Goal: Task Accomplishment & Management: Complete application form

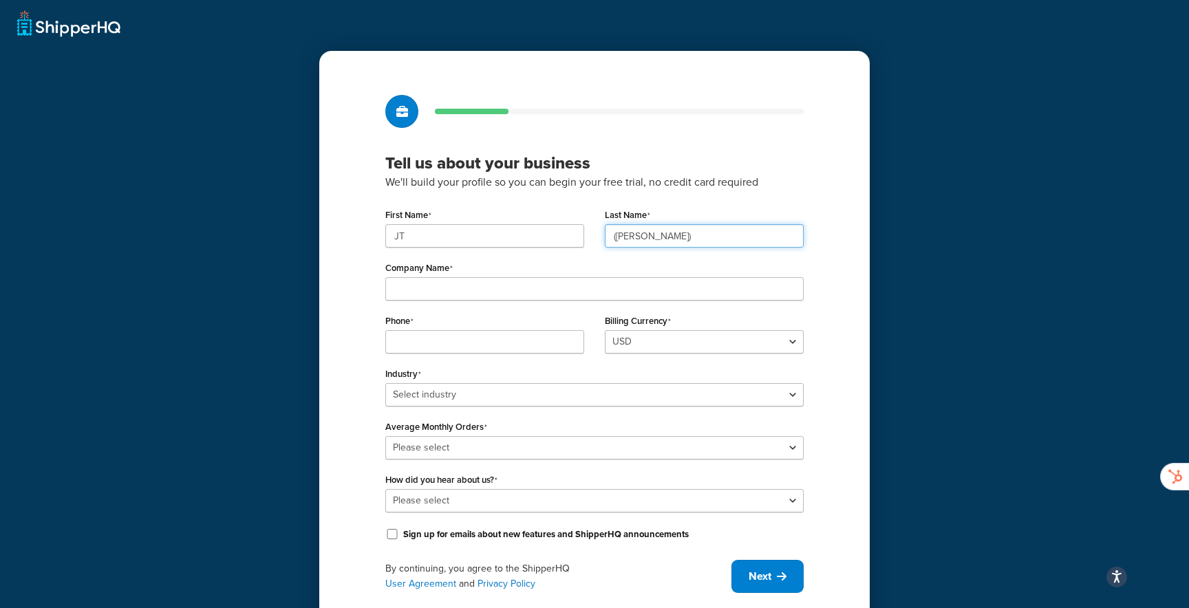
click at [630, 235] on input "([PERSON_NAME])" at bounding box center [704, 235] width 199 height 23
type input "[PERSON_NAME]"
click at [559, 236] on input "JT" at bounding box center [484, 235] width 199 height 23
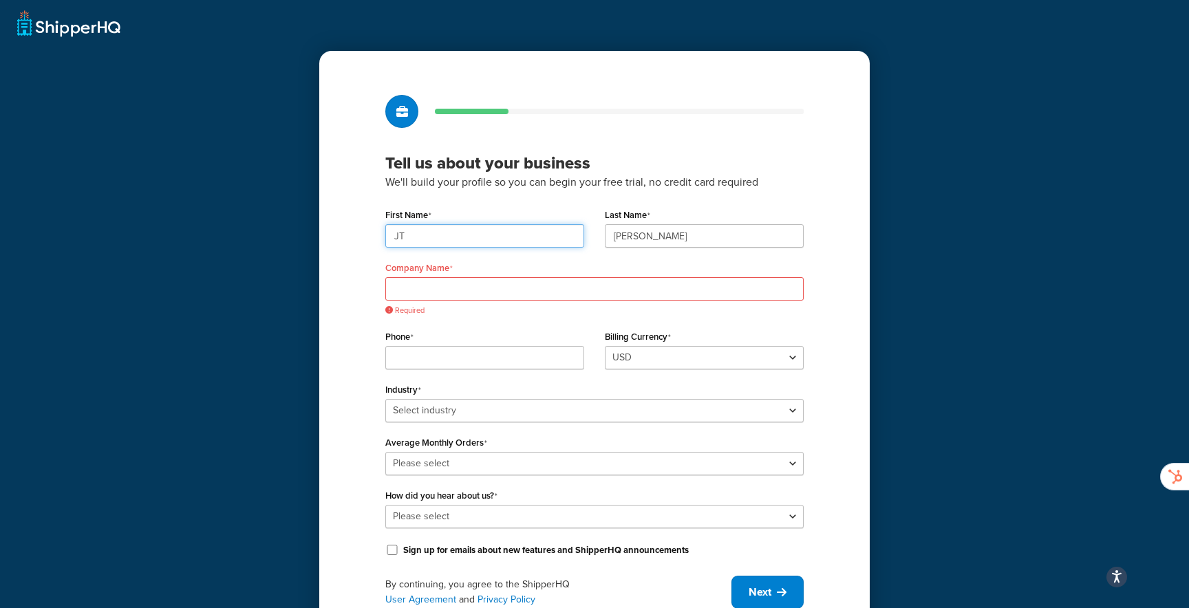
click at [559, 236] on input "JT" at bounding box center [484, 235] width 199 height 23
type input "[PERSON_NAME]"
click at [417, 291] on input "Company Name" at bounding box center [594, 288] width 418 height 23
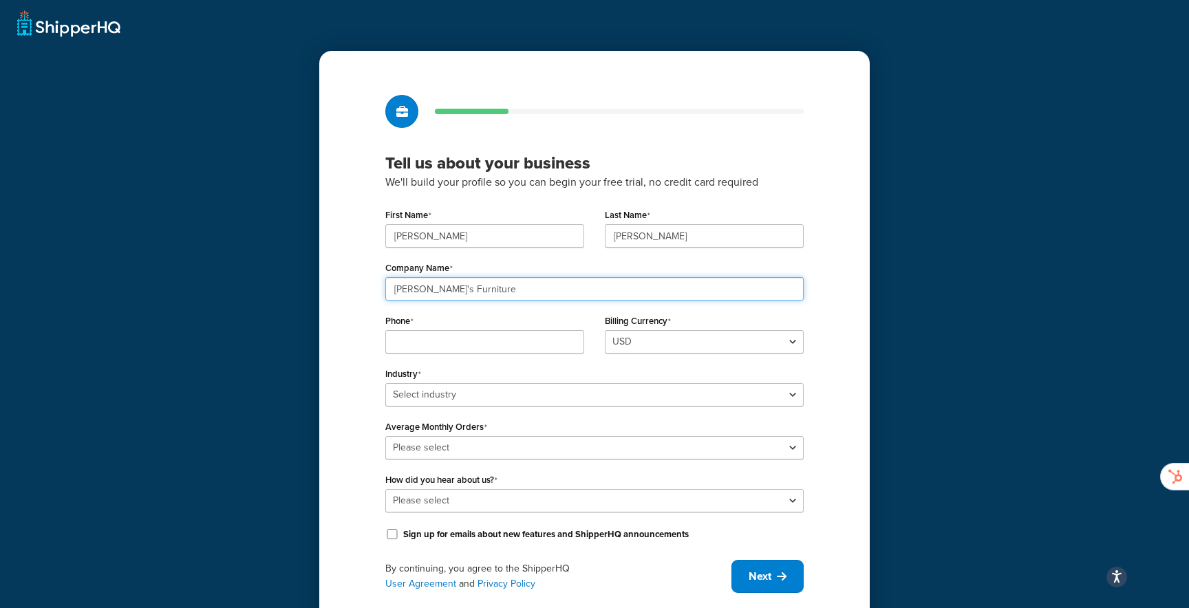
type input "[PERSON_NAME]'s Furniture"
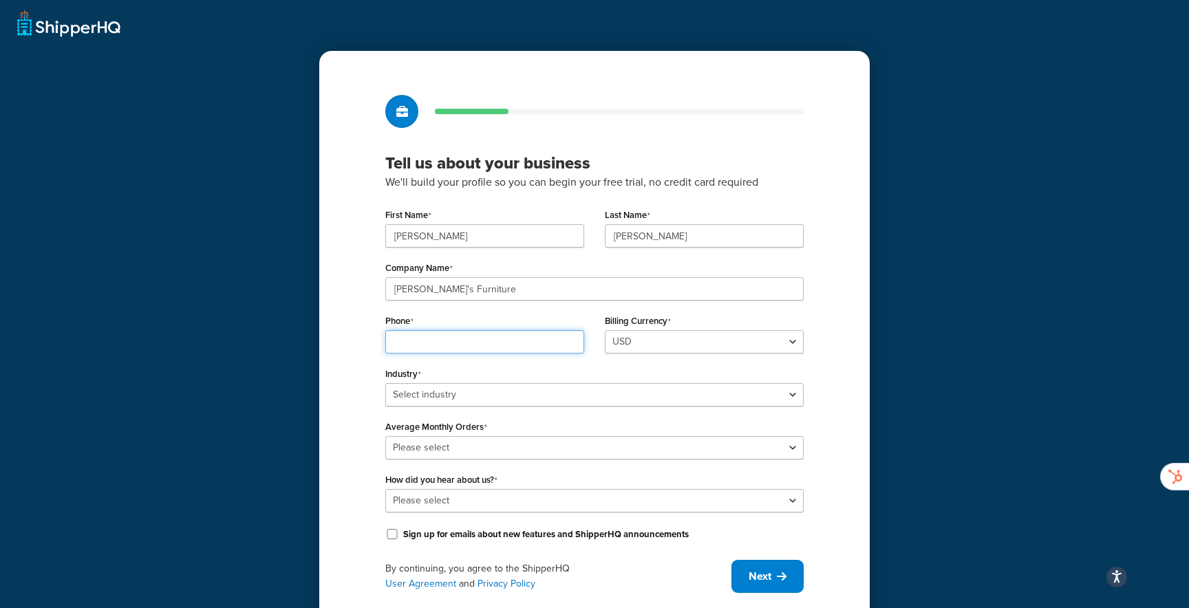
click at [412, 345] on input "Phone" at bounding box center [484, 341] width 199 height 23
type input "2153854559"
click at [525, 400] on select "Select industry Automotive Adult Agriculture Alcohol, Tobacco & CBD Arts & Craf…" at bounding box center [594, 394] width 418 height 23
select select "17"
click at [385, 383] on select "Select industry Automotive Adult Agriculture Alcohol, Tobacco & CBD Arts & Craf…" at bounding box center [594, 394] width 418 height 23
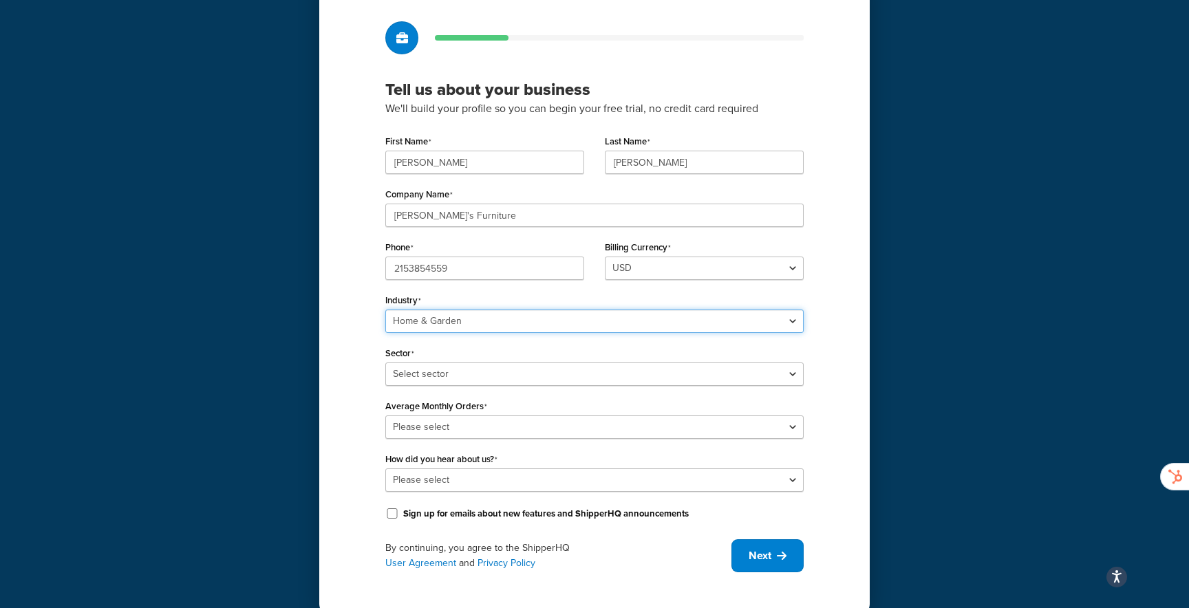
scroll to position [78, 0]
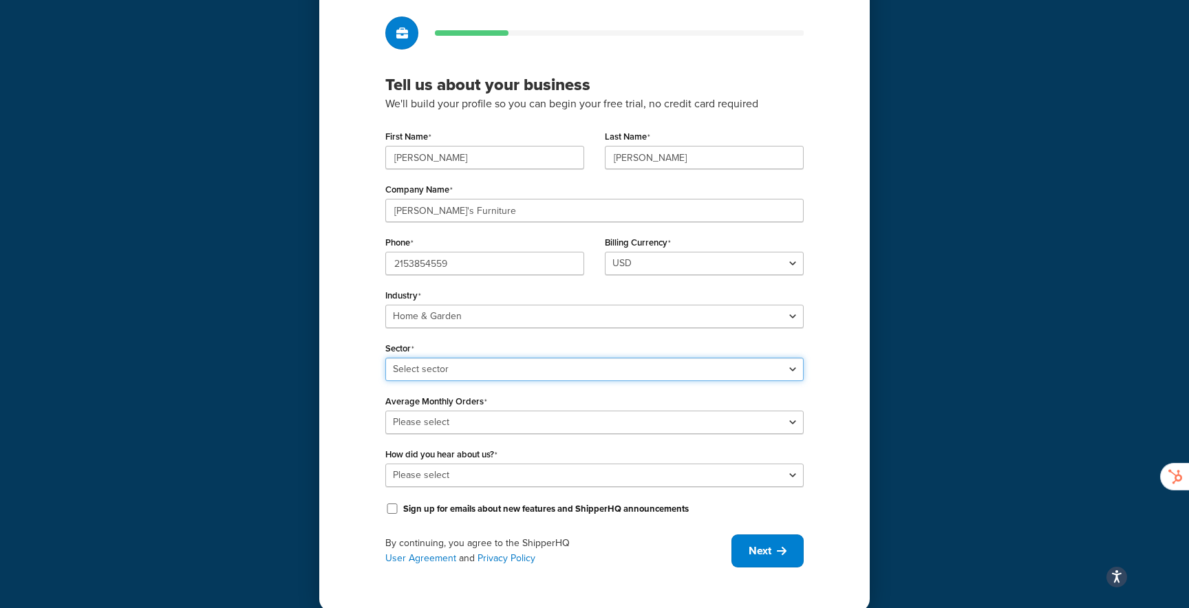
click at [520, 367] on select "Select sector Furniture Garden Supplies Home Goods Home Improvement Nursery / A…" at bounding box center [594, 369] width 418 height 23
select select "41"
click at [385, 358] on select "Select sector Furniture Garden Supplies Home Goods Home Improvement Nursery / A…" at bounding box center [594, 369] width 418 height 23
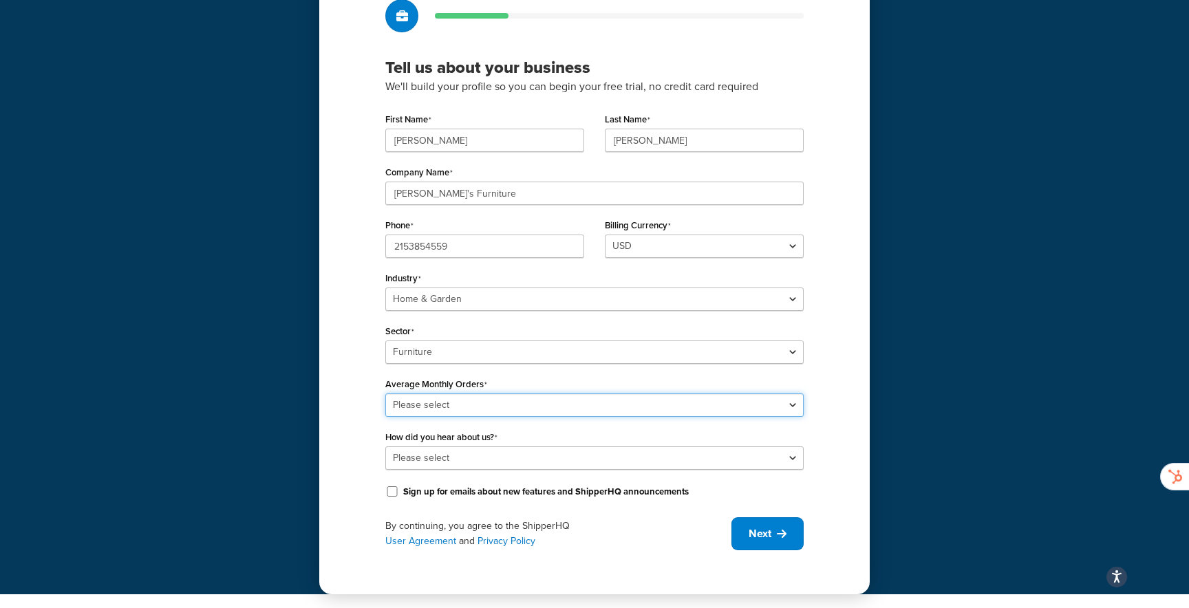
click at [506, 411] on select "Please select 0-500 501-1,000 1,001-10,000 10,001-20,000 Over 20,000" at bounding box center [594, 405] width 418 height 23
select select "1"
click at [385, 394] on select "Please select 0-500 501-1,000 1,001-10,000 10,001-20,000 Over 20,000" at bounding box center [594, 405] width 418 height 23
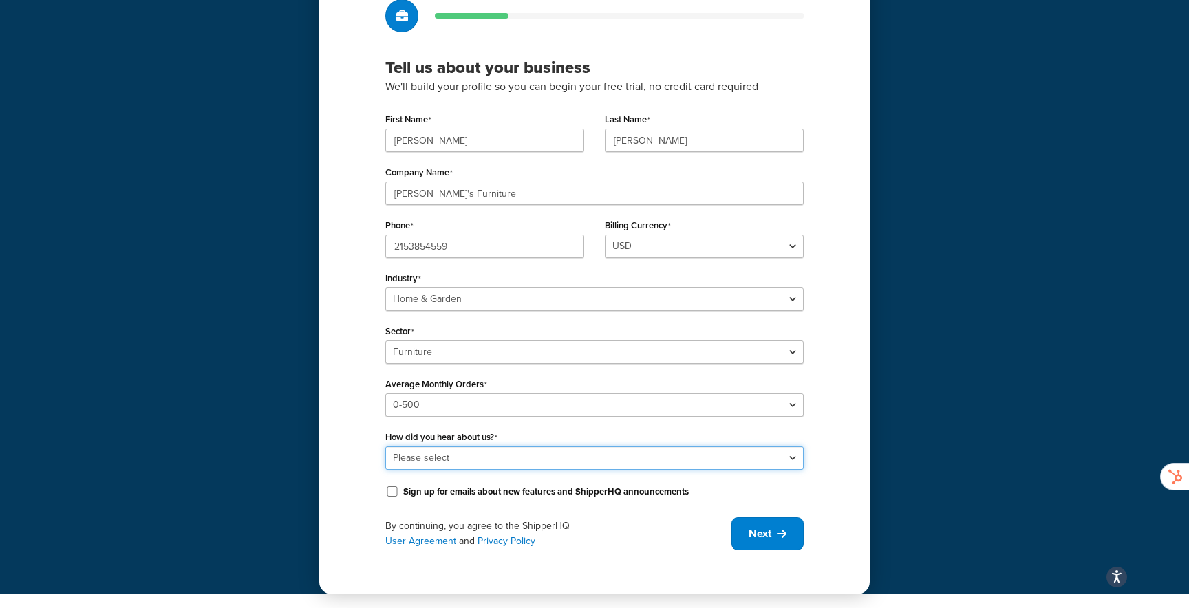
click at [489, 452] on select "Please select Online Search App Store or Marketplace Listing Referred by Agency…" at bounding box center [594, 458] width 418 height 23
select select "9"
click at [385, 447] on select "Please select Online Search App Store or Marketplace Listing Referred by Agency…" at bounding box center [594, 458] width 418 height 23
click at [745, 528] on button "Next" at bounding box center [767, 533] width 72 height 33
click at [764, 528] on span "Next" at bounding box center [760, 533] width 23 height 15
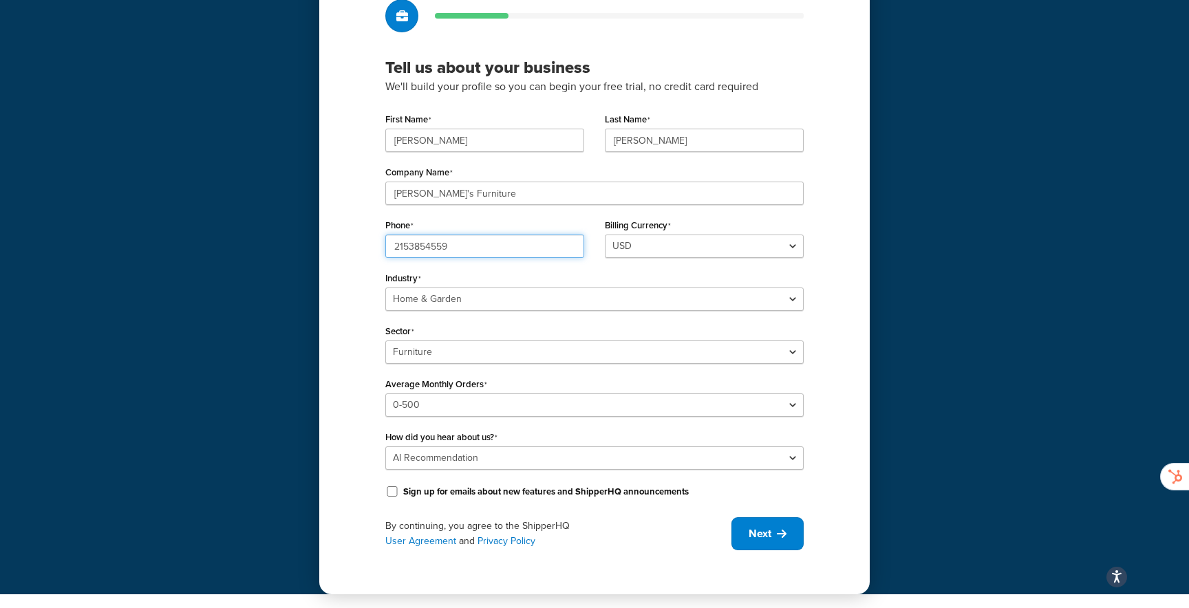
click at [481, 246] on input "2153854559" at bounding box center [484, 246] width 199 height 23
type input "2153854559"
click at [354, 255] on div "Tell us about your business We'll build your profile so you can begin your free…" at bounding box center [594, 274] width 550 height 639
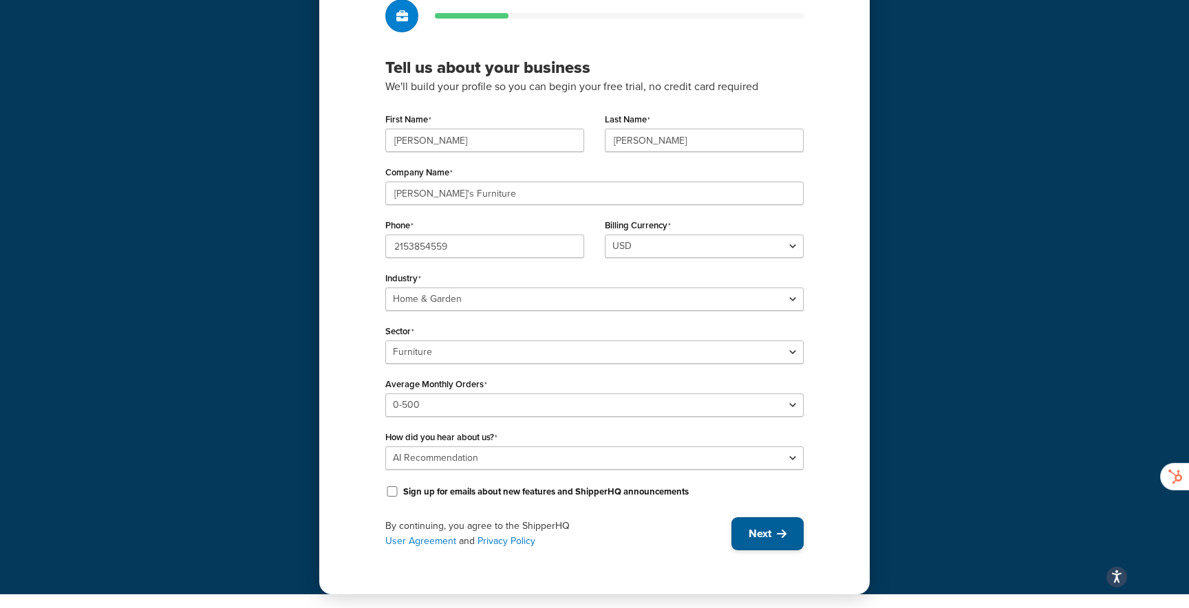
click at [767, 525] on button "Next" at bounding box center [767, 533] width 72 height 33
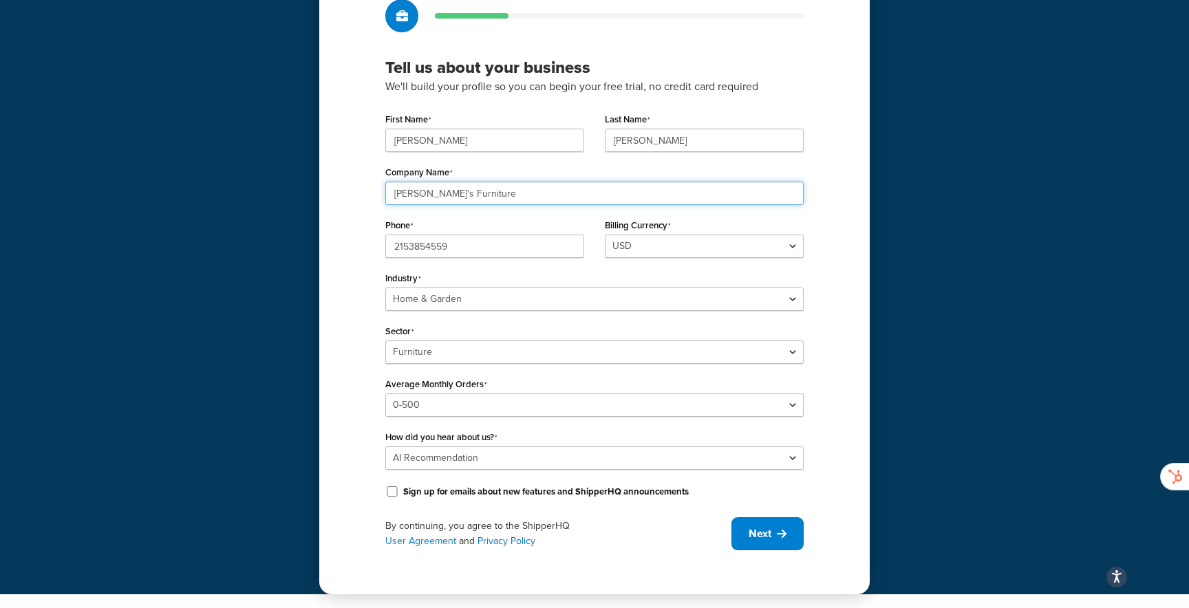
click at [703, 192] on input "[PERSON_NAME]'s Furniture" at bounding box center [594, 193] width 418 height 23
click at [815, 206] on div "Tell us about your business We'll build your profile so you can begin your free…" at bounding box center [594, 274] width 550 height 639
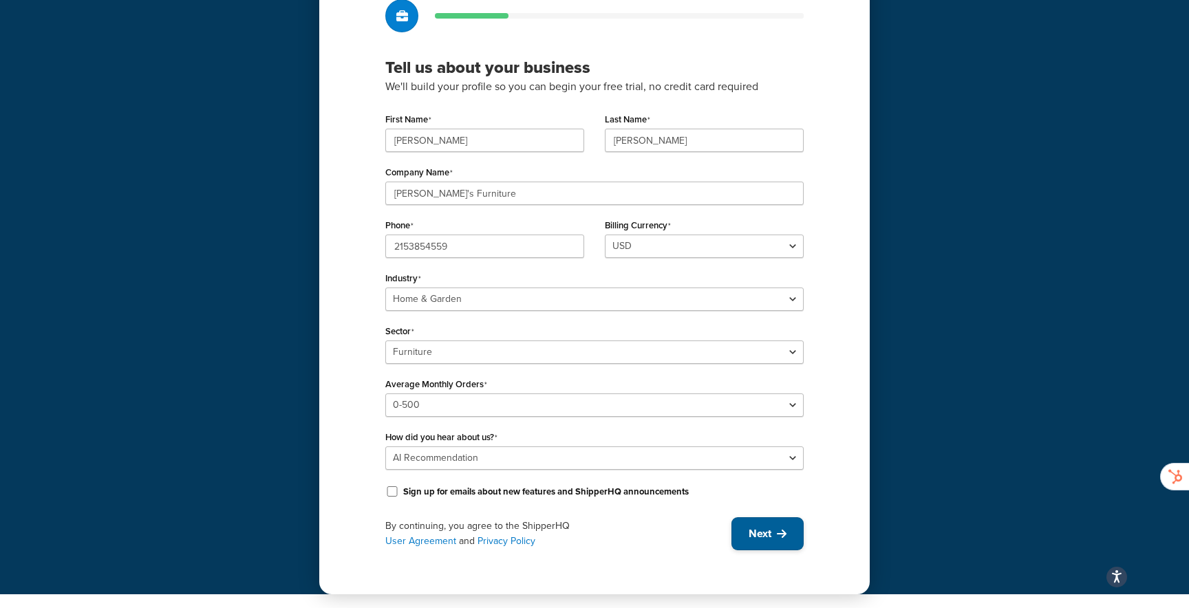
click at [769, 529] on span "Next" at bounding box center [760, 533] width 23 height 15
click at [769, 529] on div "By continuing, you agree to the ShipperHQ User Agreement and Privacy Policy Next" at bounding box center [594, 533] width 418 height 33
click at [769, 529] on span "Next" at bounding box center [760, 533] width 23 height 15
click at [769, 529] on div "By continuing, you agree to the ShipperHQ User Agreement and Privacy Policy Next" at bounding box center [594, 533] width 418 height 33
click at [769, 529] on span "Next" at bounding box center [760, 533] width 23 height 15
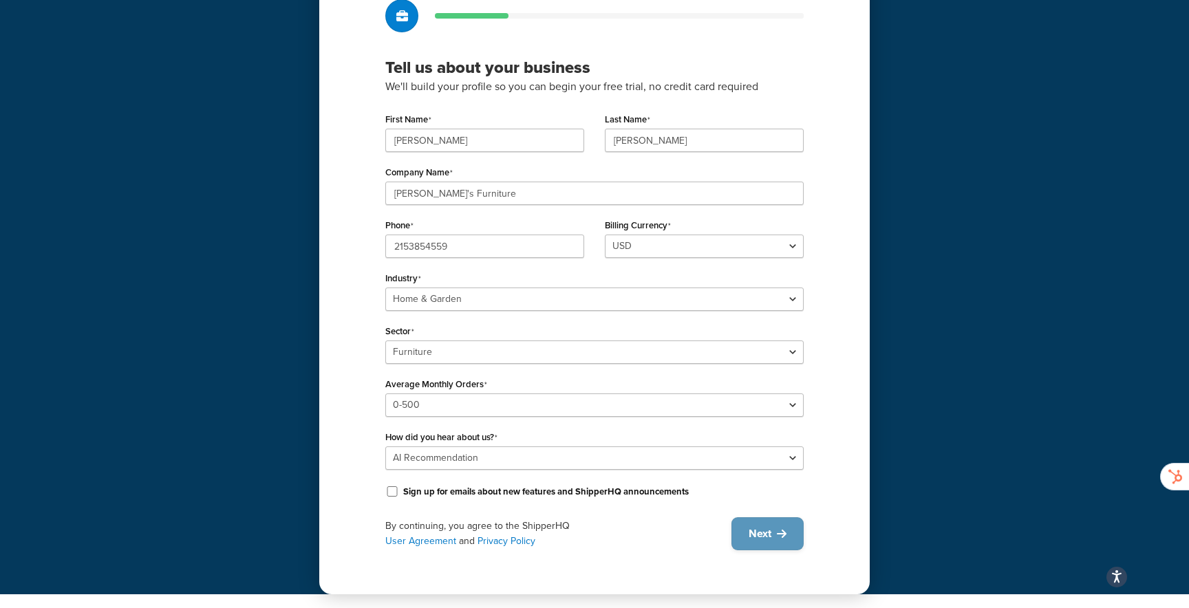
click at [769, 529] on div "By continuing, you agree to the ShipperHQ User Agreement and Privacy Policy Next" at bounding box center [594, 533] width 418 height 33
click at [769, 529] on span "Next" at bounding box center [760, 533] width 23 height 15
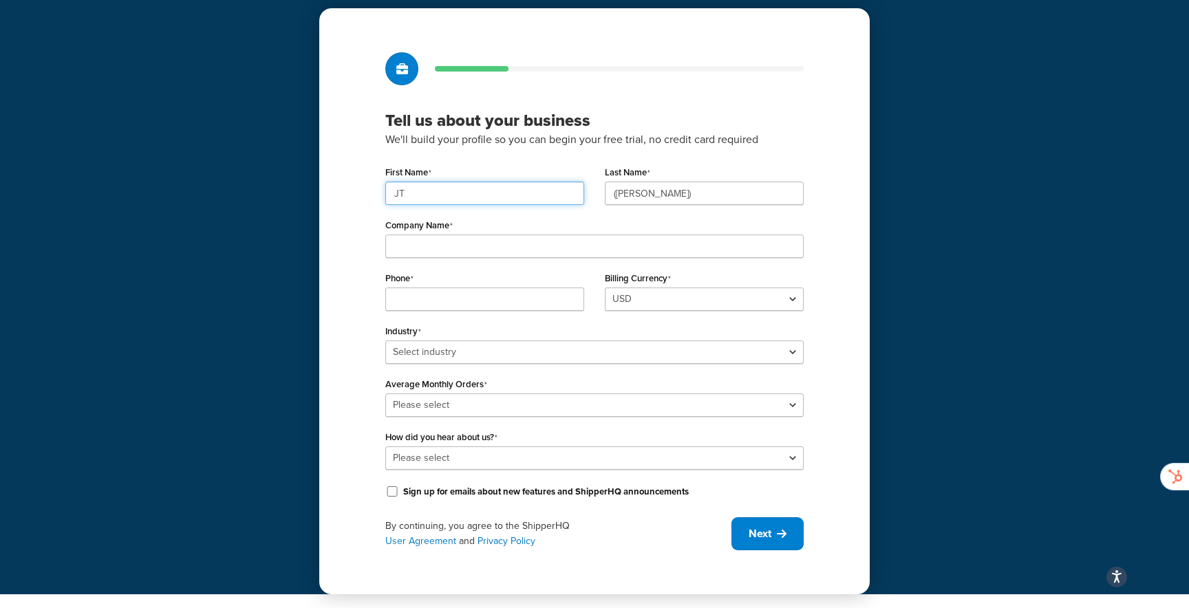
click at [475, 194] on input "JT" at bounding box center [484, 193] width 199 height 23
type input "[PERSON_NAME]"
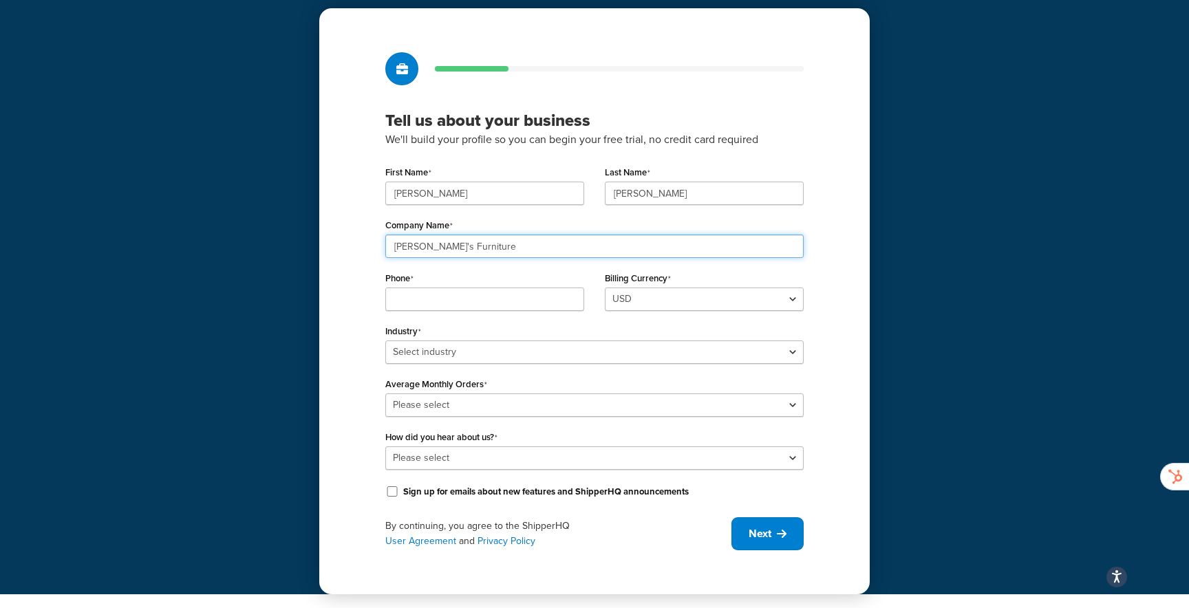
type input "[PERSON_NAME]'s Furniture"
click at [417, 321] on div "Phone" at bounding box center [485, 294] width 220 height 53
click at [435, 311] on div "Phone" at bounding box center [485, 294] width 220 height 53
click at [462, 301] on input "Phone" at bounding box center [484, 299] width 199 height 23
type input "2153854559"
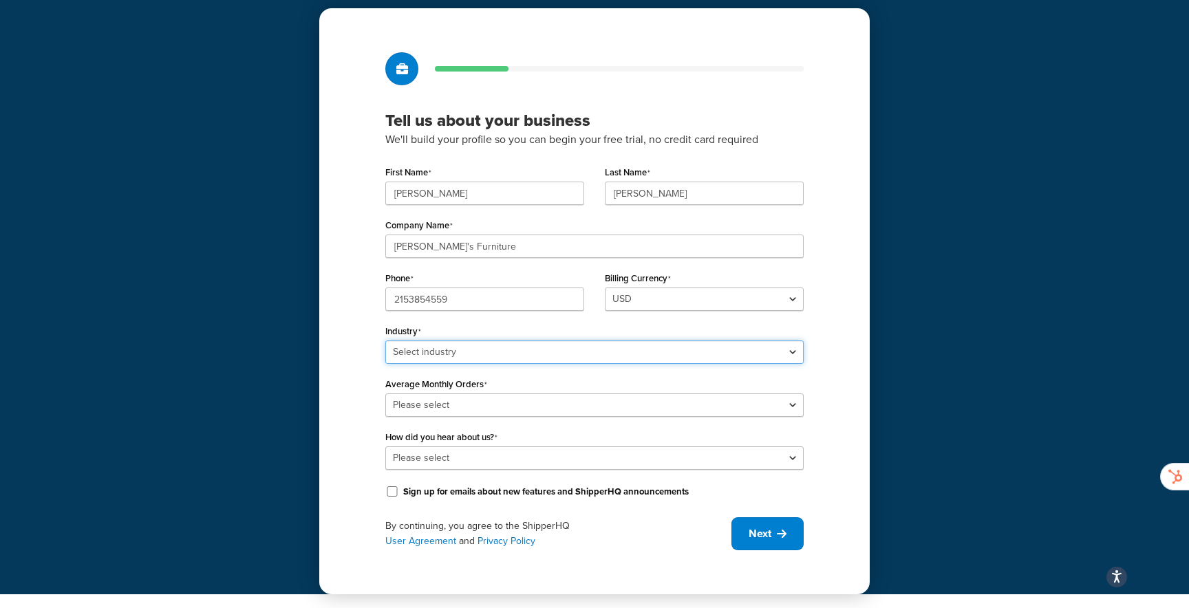
select select "17"
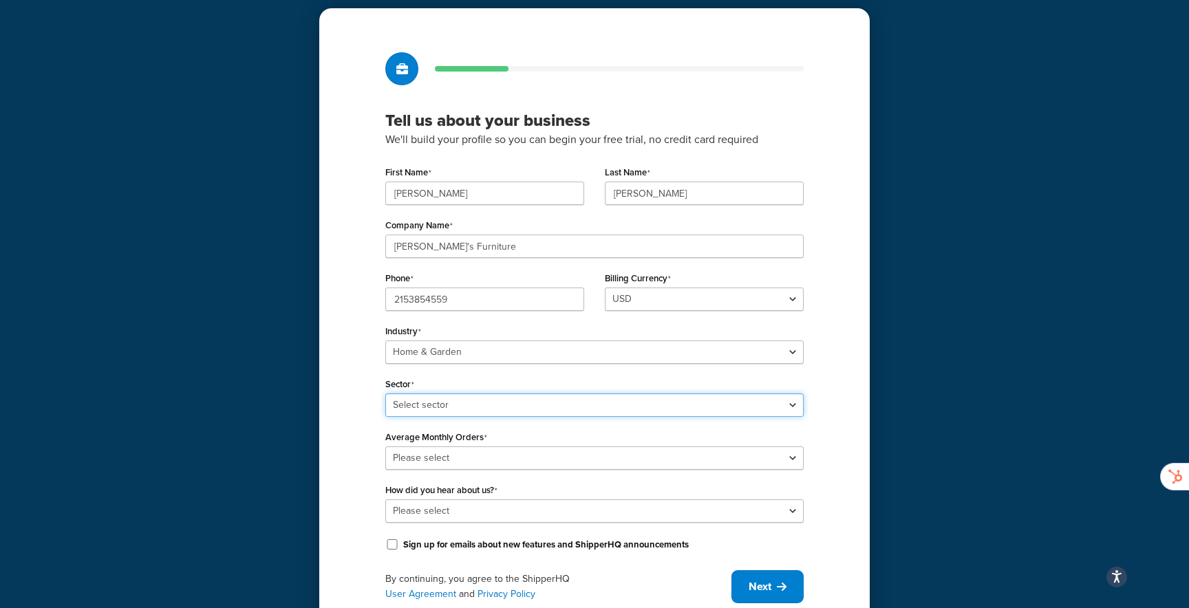
select select "41"
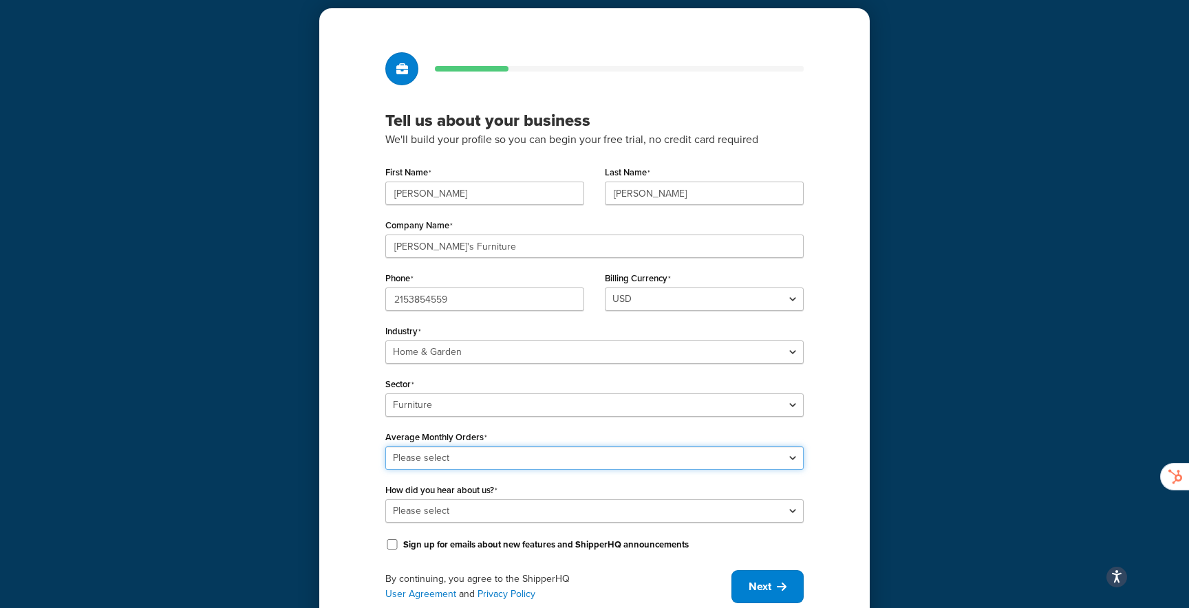
click at [435, 462] on select "Please select 0-500 501-1,000 1,001-10,000 10,001-20,000 Over 20,000" at bounding box center [594, 458] width 418 height 23
select select "1"
click at [385, 447] on select "Please select 0-500 501-1,000 1,001-10,000 10,001-20,000 Over 20,000" at bounding box center [594, 458] width 418 height 23
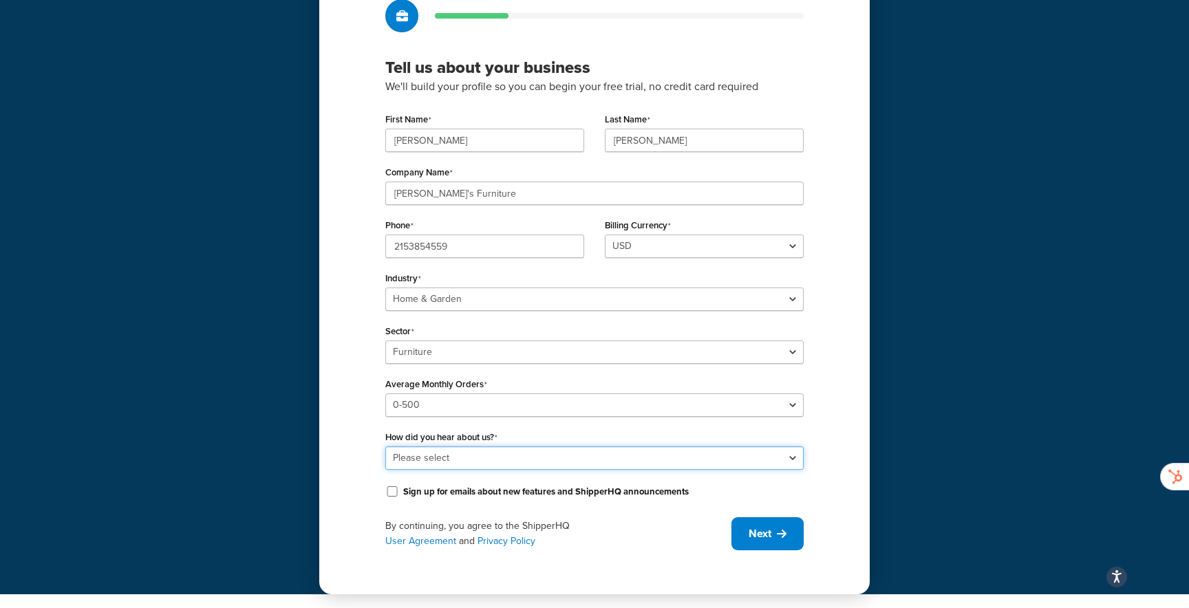
click at [451, 457] on select "Please select Online Search App Store or Marketplace Listing Referred by Agency…" at bounding box center [594, 458] width 418 height 23
select select "1"
click at [385, 447] on select "Please select Online Search App Store or Marketplace Listing Referred by Agency…" at bounding box center [594, 458] width 418 height 23
click at [766, 544] on button "Next" at bounding box center [767, 533] width 72 height 33
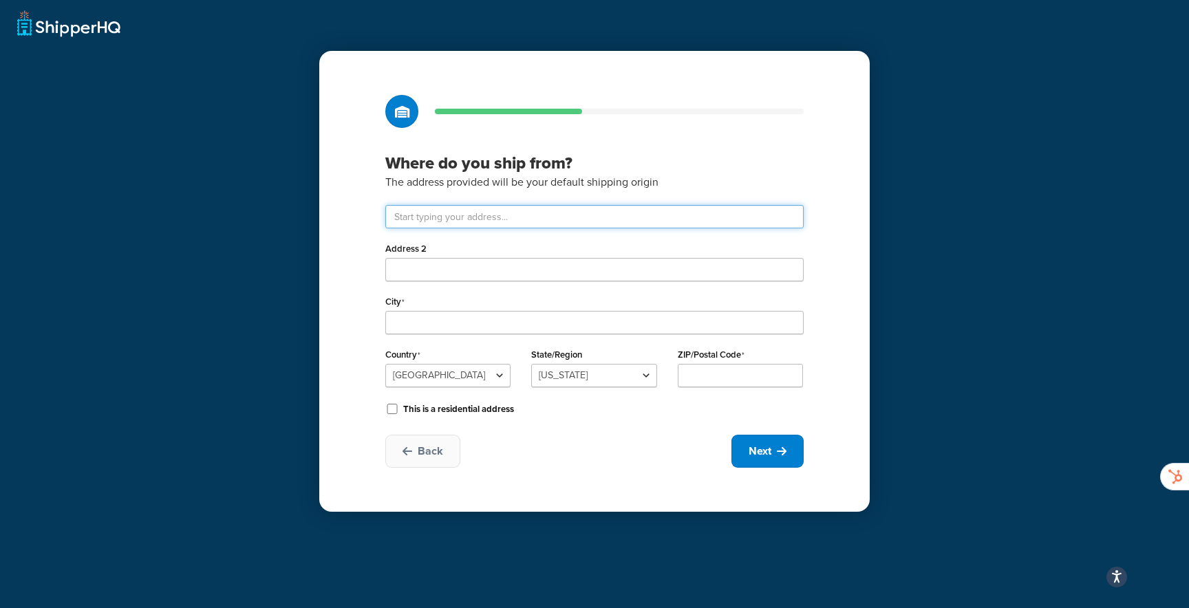
click at [556, 216] on input "text" at bounding box center [594, 216] width 418 height 23
click at [753, 187] on p "The address provided will be your default shipping origin" at bounding box center [594, 182] width 418 height 18
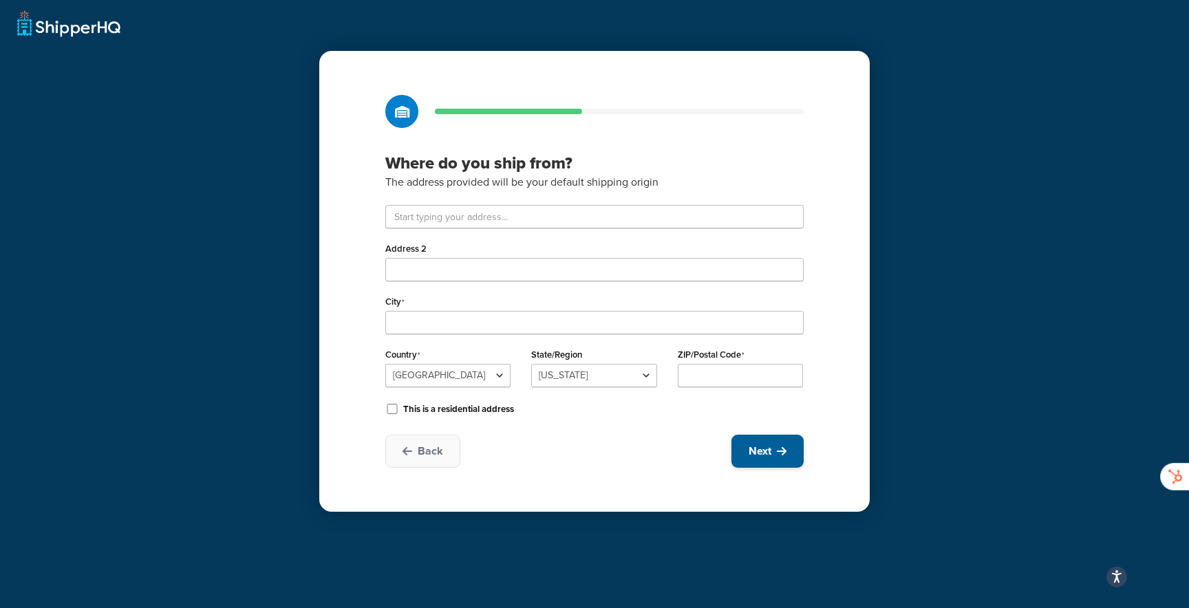
click at [737, 449] on button "Next" at bounding box center [767, 451] width 72 height 33
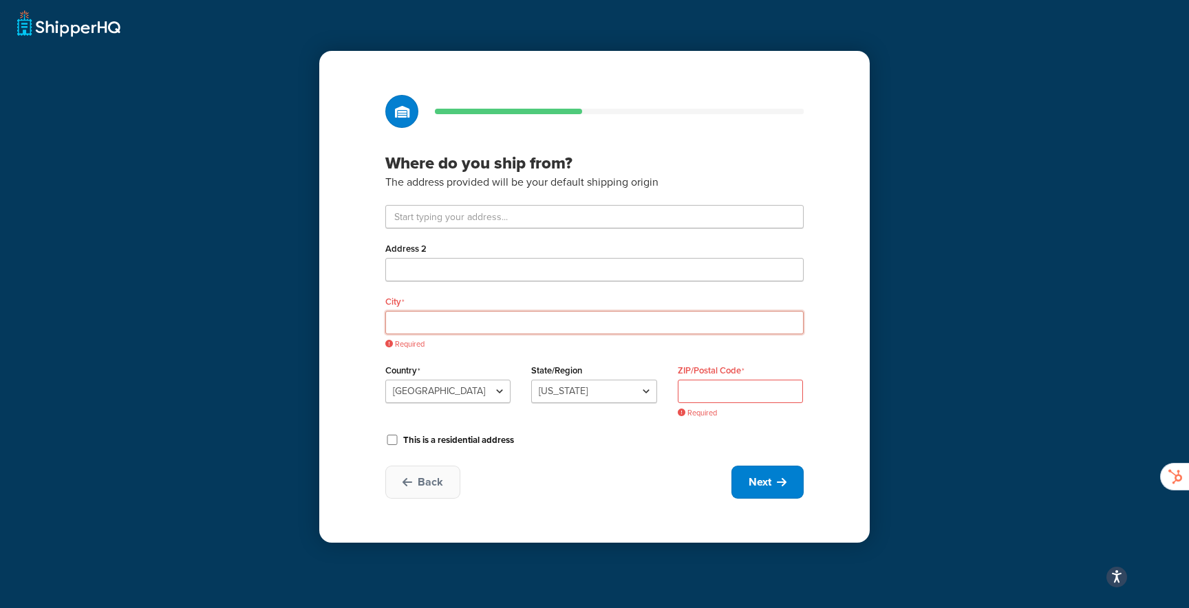
click at [471, 312] on input "City" at bounding box center [594, 322] width 418 height 23
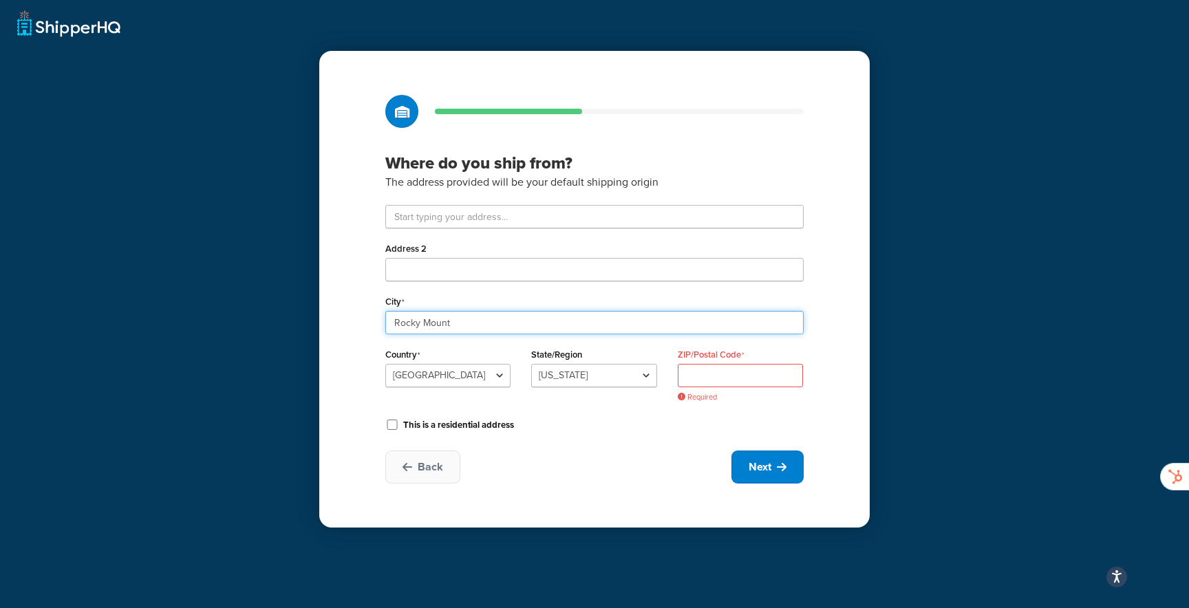
type input "Rocky Mount"
click at [633, 380] on select "Alabama Alaska American Samoa Arizona Arkansas Armed Forces Americas Armed Forc…" at bounding box center [593, 375] width 125 height 23
select select "33"
click at [531, 364] on select "Alabama Alaska American Samoa Arizona Arkansas Armed Forces Americas Armed Forc…" at bounding box center [593, 375] width 125 height 23
click at [760, 383] on input "ZIP/Postal Code" at bounding box center [740, 375] width 125 height 23
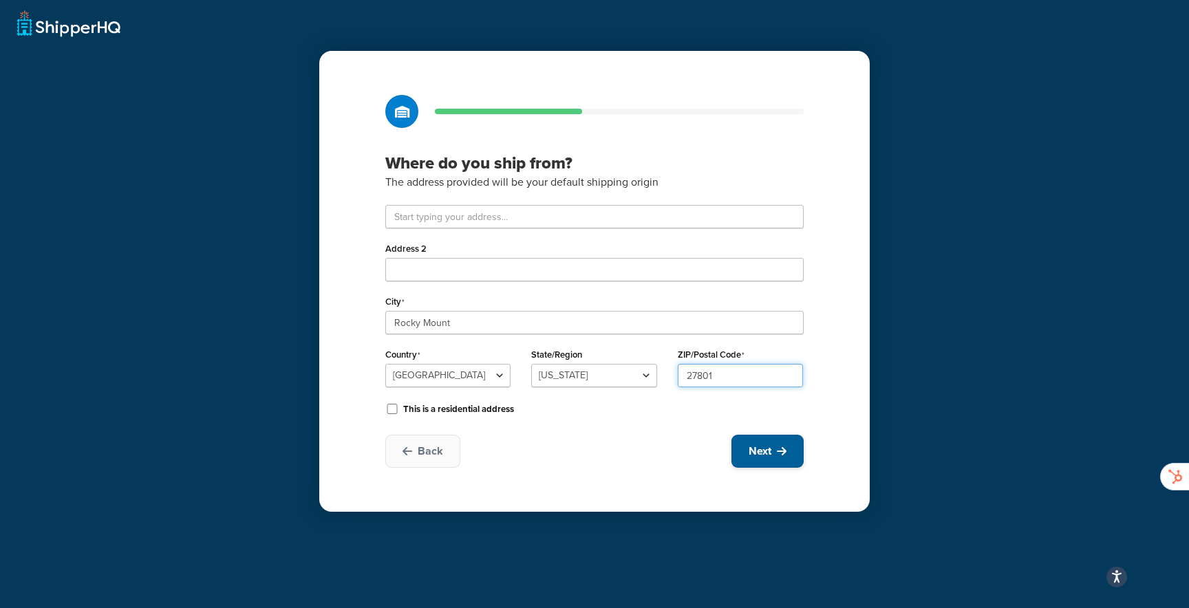
type input "27801"
click at [762, 445] on span "Next" at bounding box center [760, 451] width 23 height 15
click at [767, 456] on span "Next" at bounding box center [760, 451] width 23 height 15
click at [760, 447] on span "Next" at bounding box center [760, 451] width 23 height 15
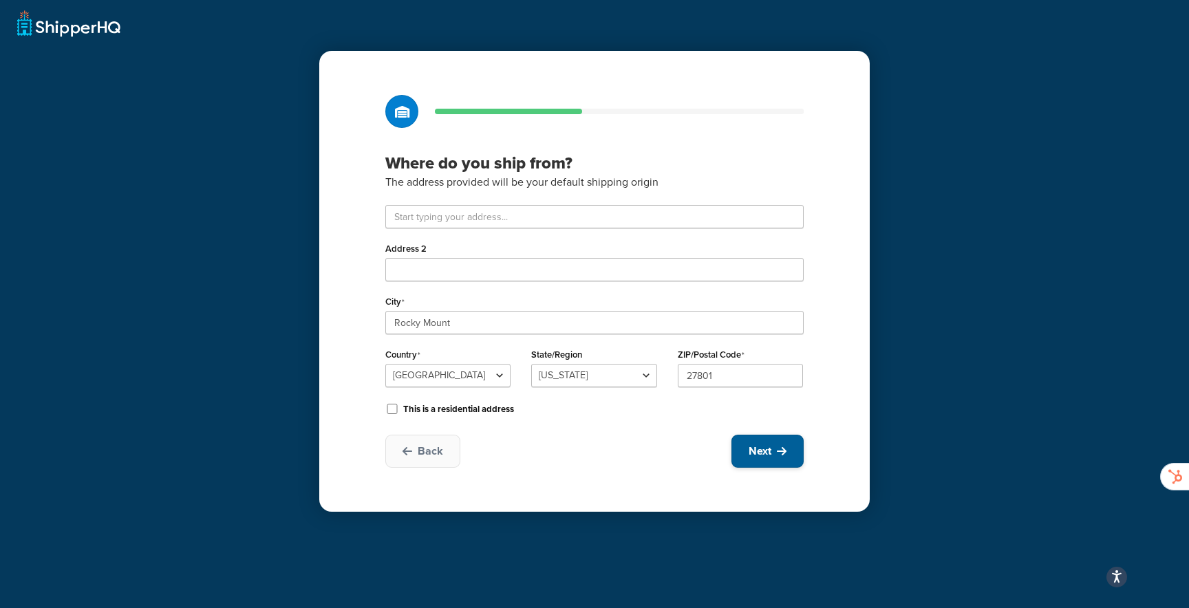
click at [760, 447] on span "Next" at bounding box center [760, 451] width 23 height 15
click at [427, 453] on span "Back" at bounding box center [430, 451] width 25 height 15
select select "17"
select select "41"
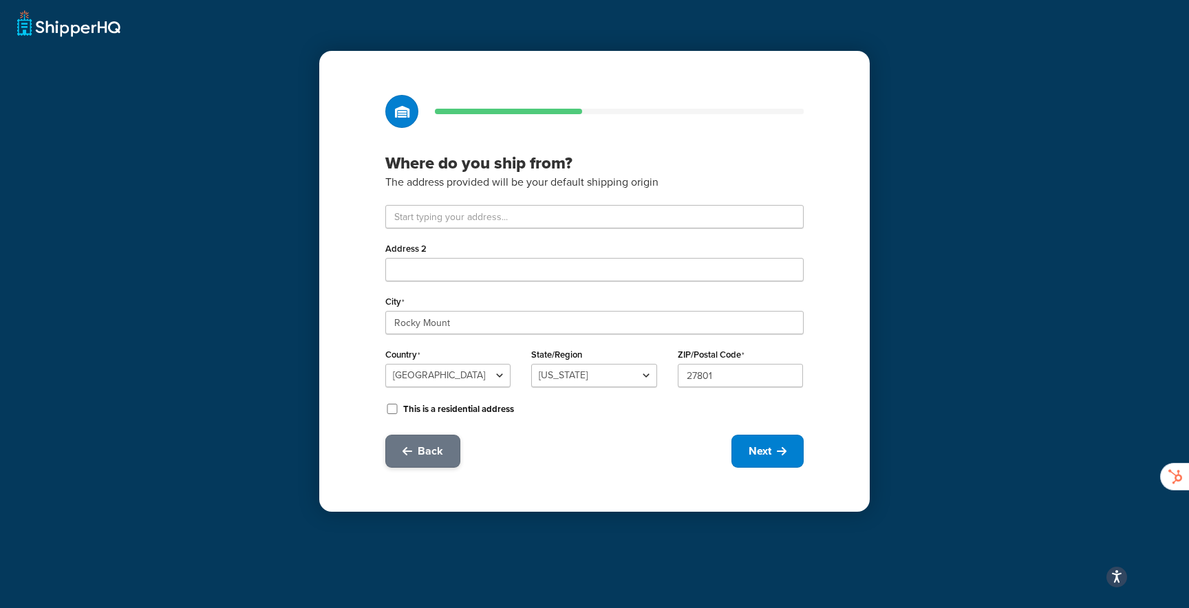
select select "1"
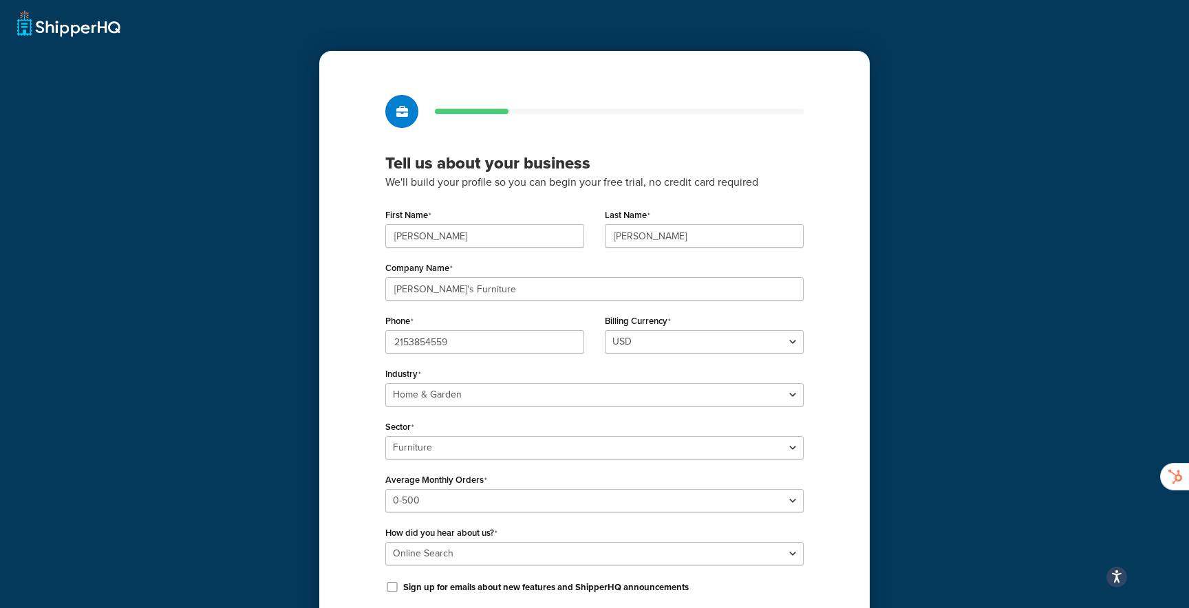
scroll to position [96, 0]
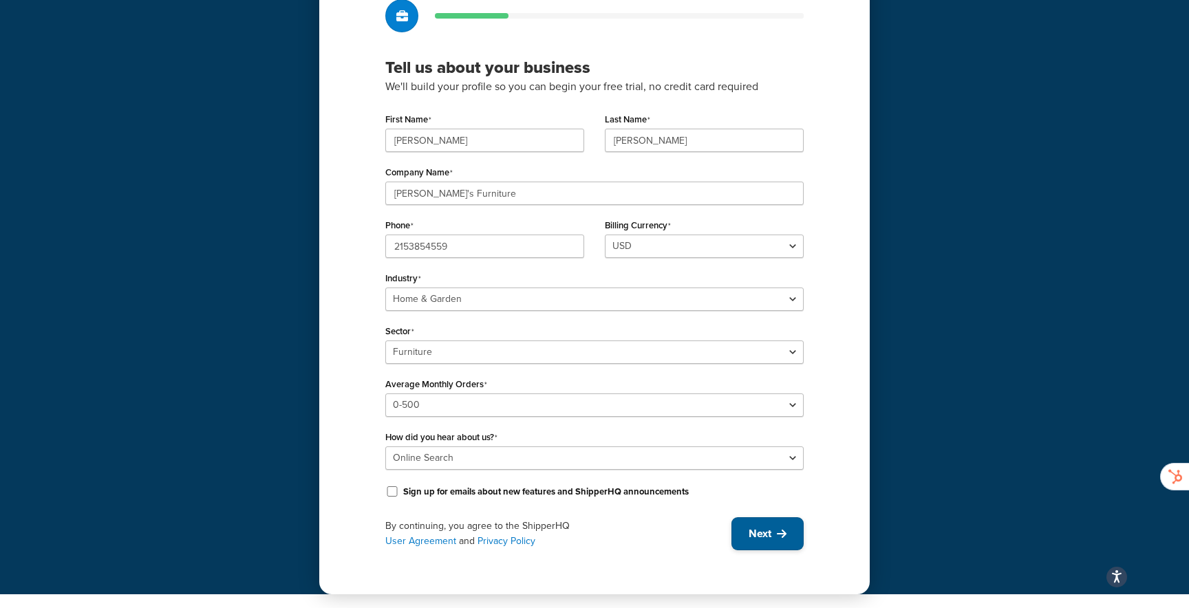
click at [762, 533] on span "Next" at bounding box center [760, 533] width 23 height 15
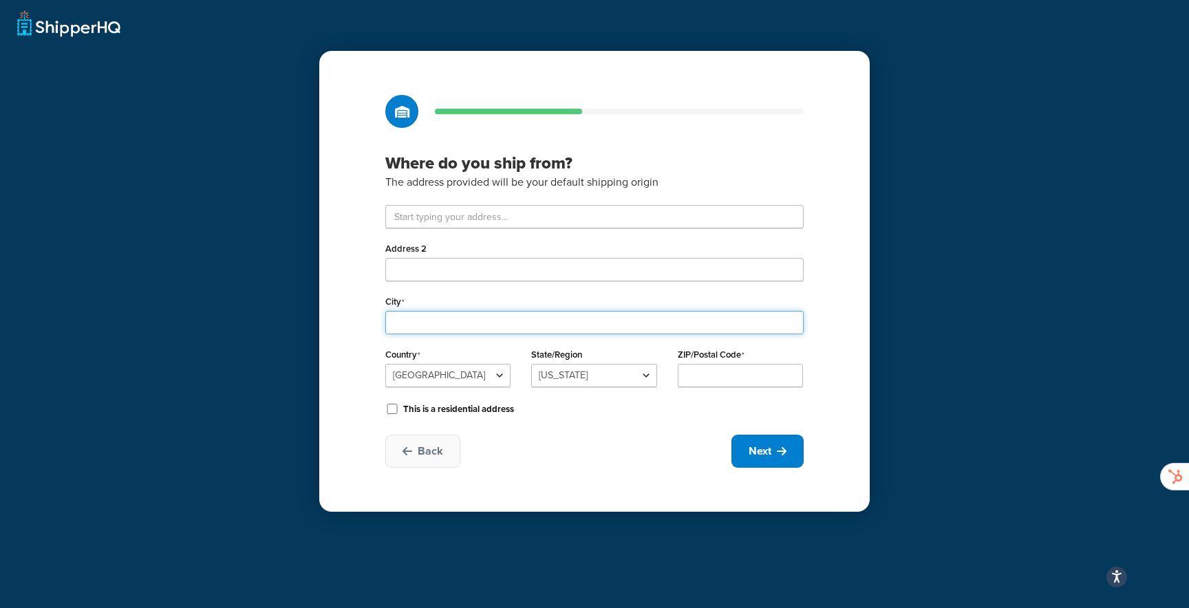
click at [610, 323] on input "City" at bounding box center [594, 322] width 418 height 23
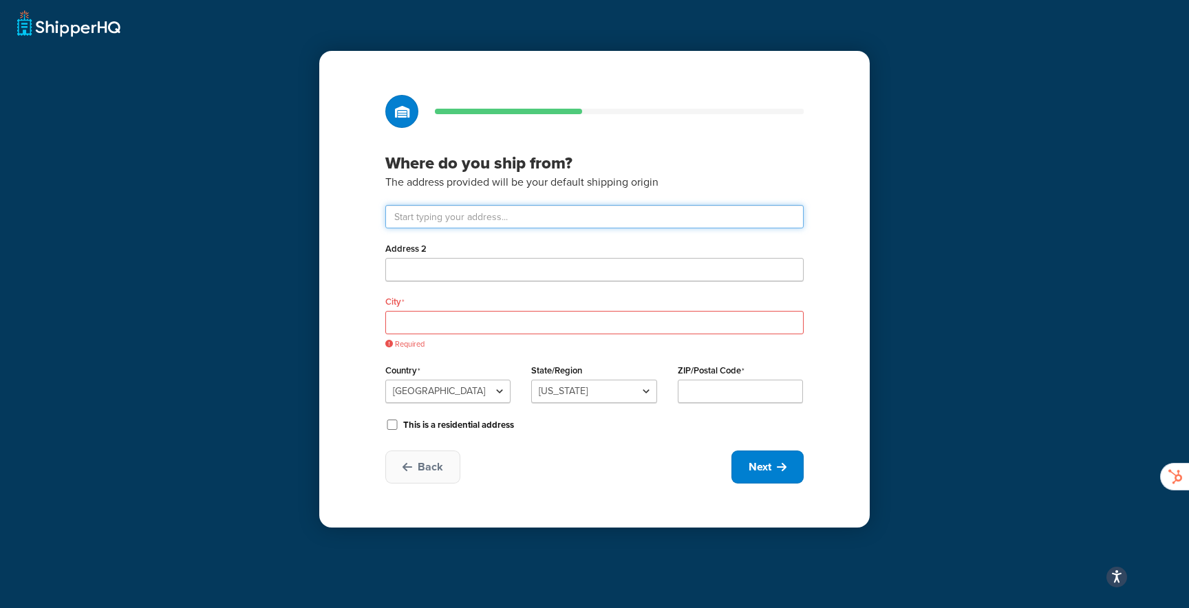
click at [504, 222] on input "text" at bounding box center [594, 216] width 418 height 23
paste input "1129 N. Fairview Ave Rocky Mount, North Carolina 27801"
type input "1129 N Fairview Rd"
type input "Rocky Mount"
select select "33"
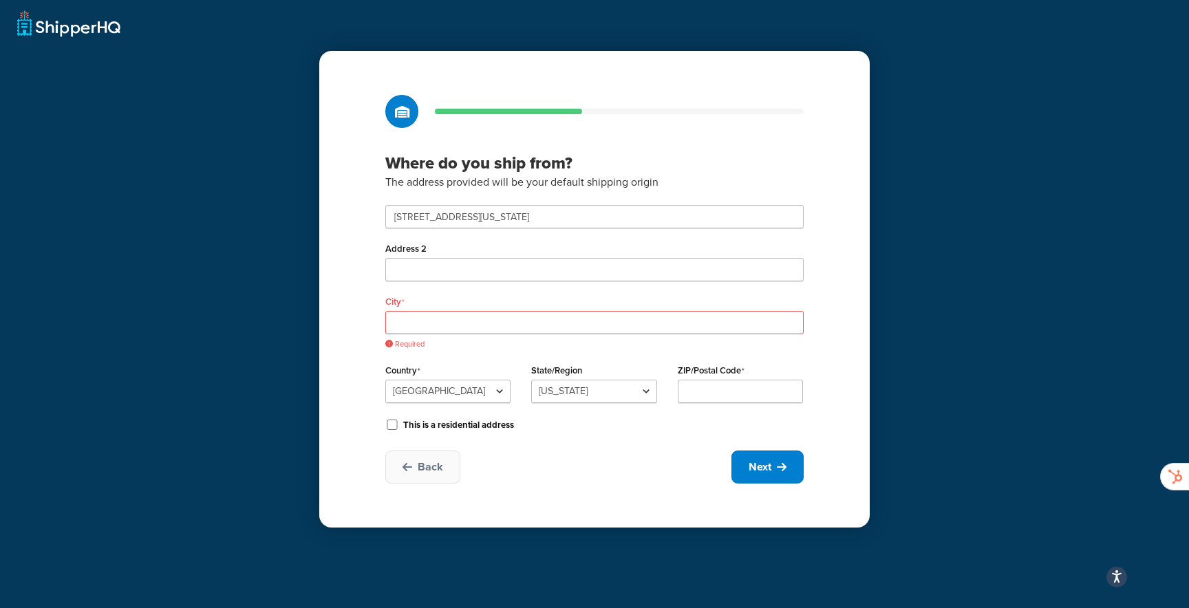
type input "27801"
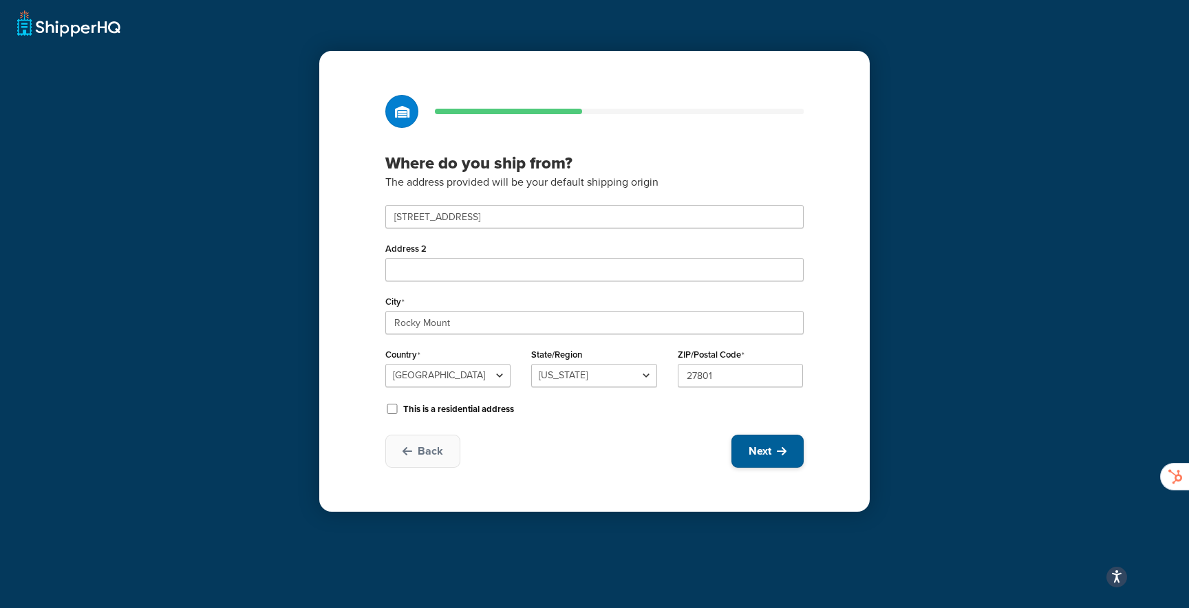
click at [769, 444] on span "Next" at bounding box center [760, 451] width 23 height 15
select select "1"
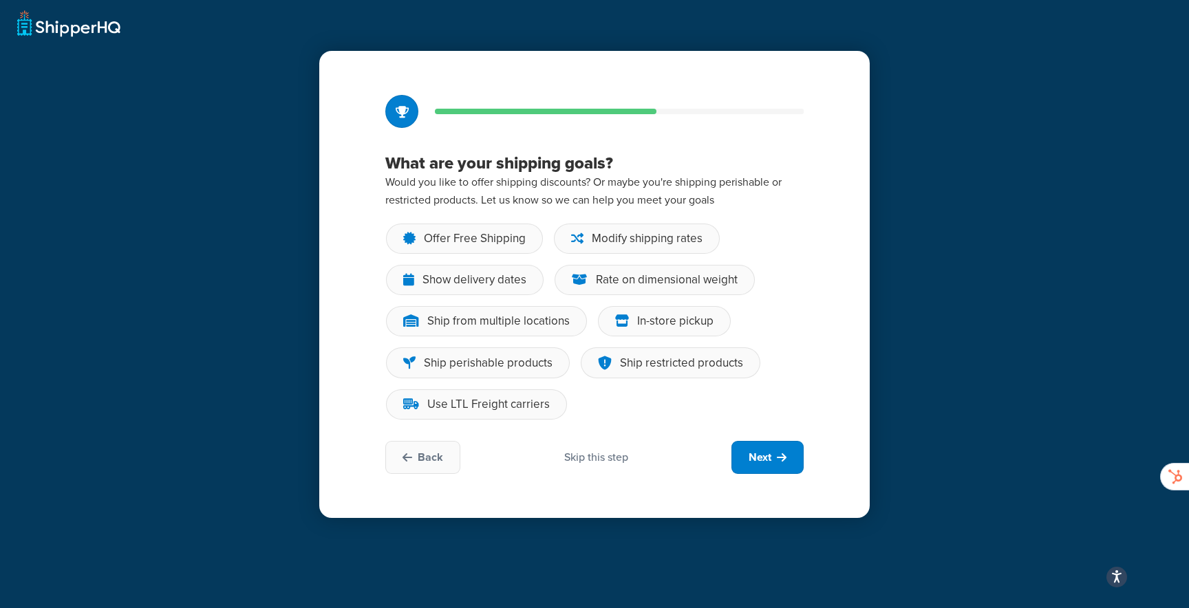
click at [681, 156] on h3 "What are your shipping goals?" at bounding box center [594, 163] width 418 height 21
click at [439, 459] on span "Back" at bounding box center [430, 457] width 25 height 15
select select "33"
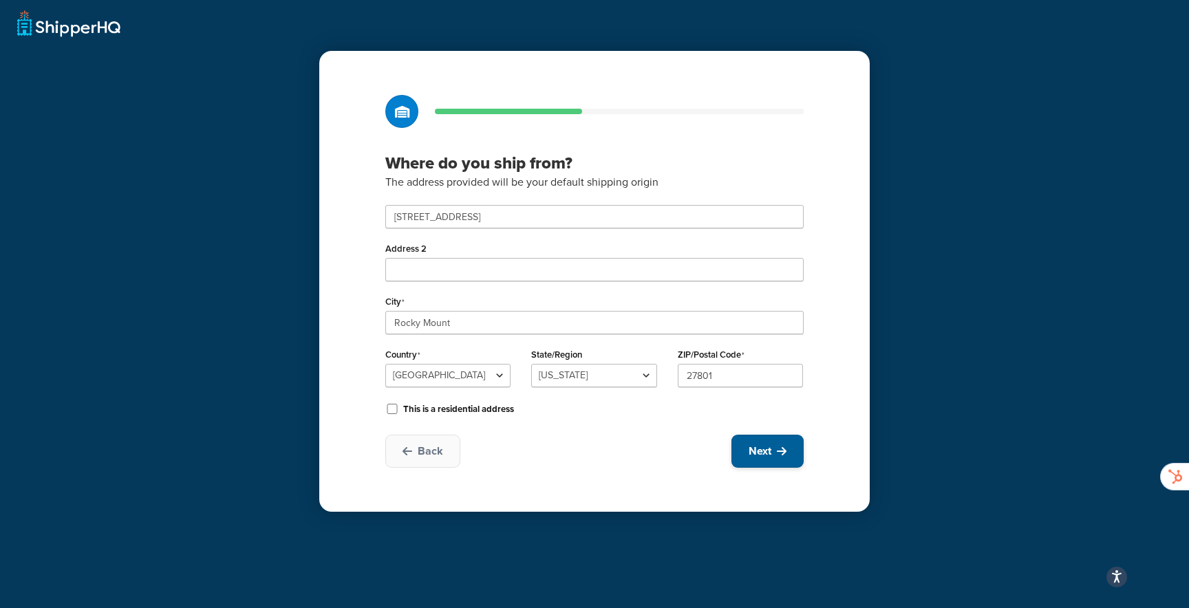
click at [762, 452] on span "Next" at bounding box center [760, 451] width 23 height 15
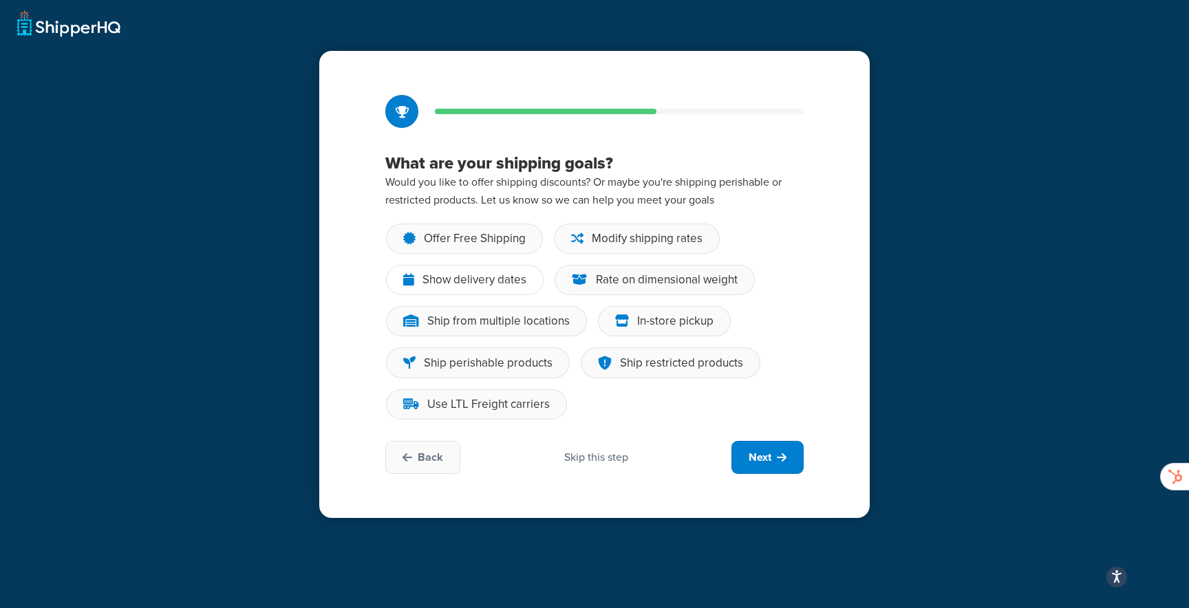
click at [497, 284] on div "Show delivery dates" at bounding box center [474, 280] width 104 height 14
click at [0, 0] on input "Show delivery dates" at bounding box center [0, 0] width 0 height 0
click at [556, 334] on div "Ship from multiple locations" at bounding box center [486, 321] width 201 height 30
click at [0, 0] on input "Ship from multiple locations" at bounding box center [0, 0] width 0 height 0
click at [511, 414] on div "Use LTL Freight carriers" at bounding box center [476, 404] width 181 height 30
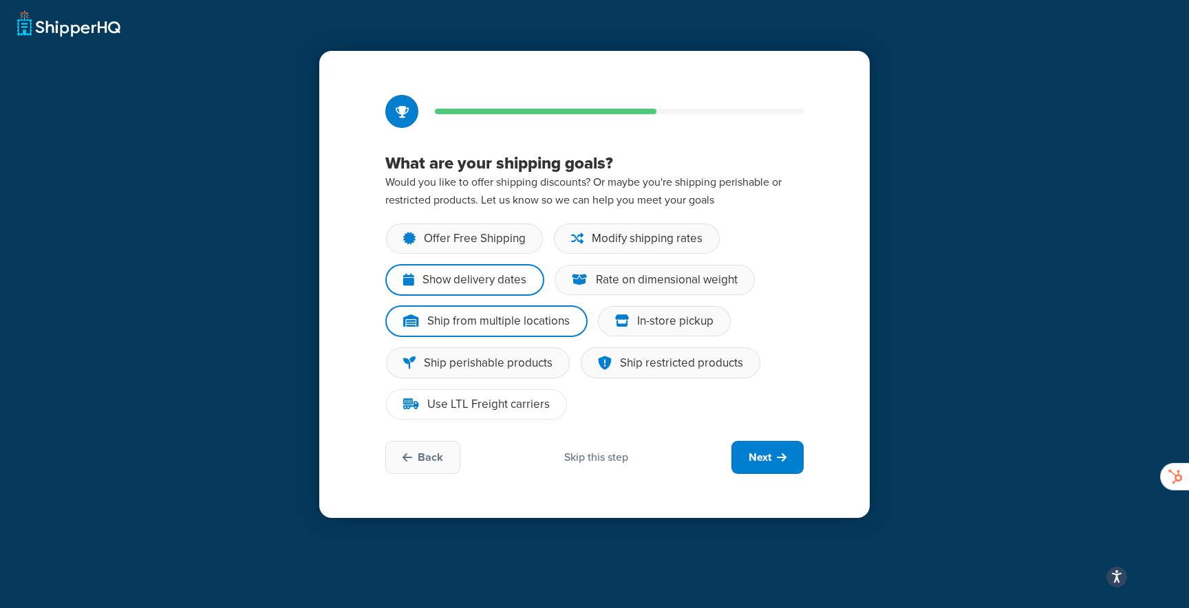
click at [0, 0] on input "Use LTL Freight carriers" at bounding box center [0, 0] width 0 height 0
click at [616, 241] on div "Modify shipping rates" at bounding box center [647, 239] width 111 height 14
click at [0, 0] on input "Modify shipping rates" at bounding box center [0, 0] width 0 height 0
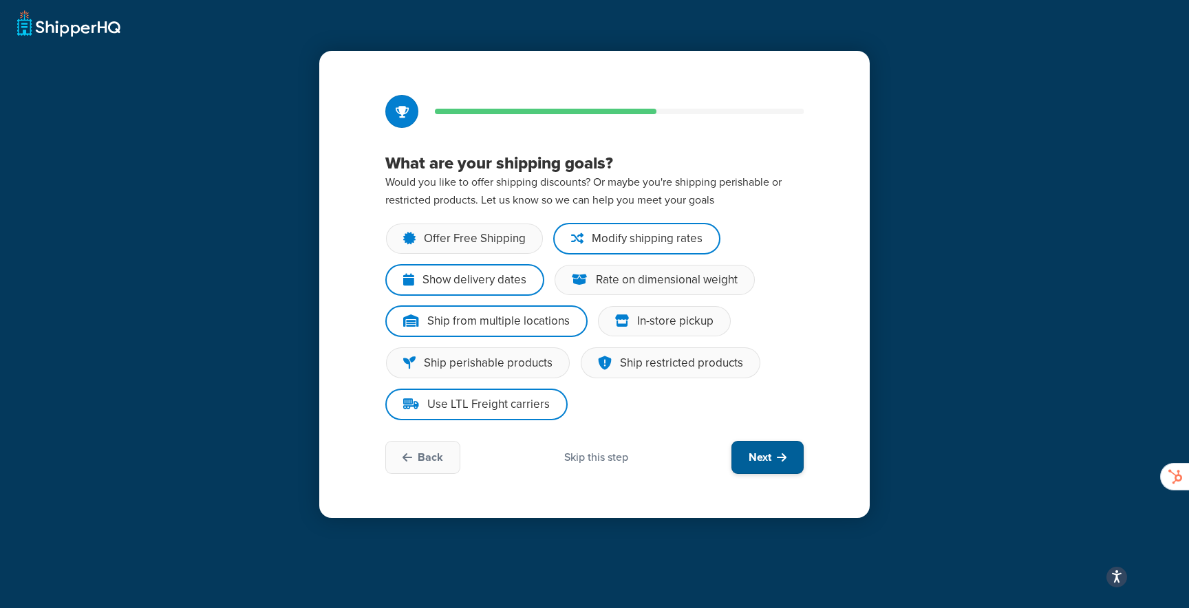
click at [750, 453] on span "Next" at bounding box center [760, 457] width 23 height 15
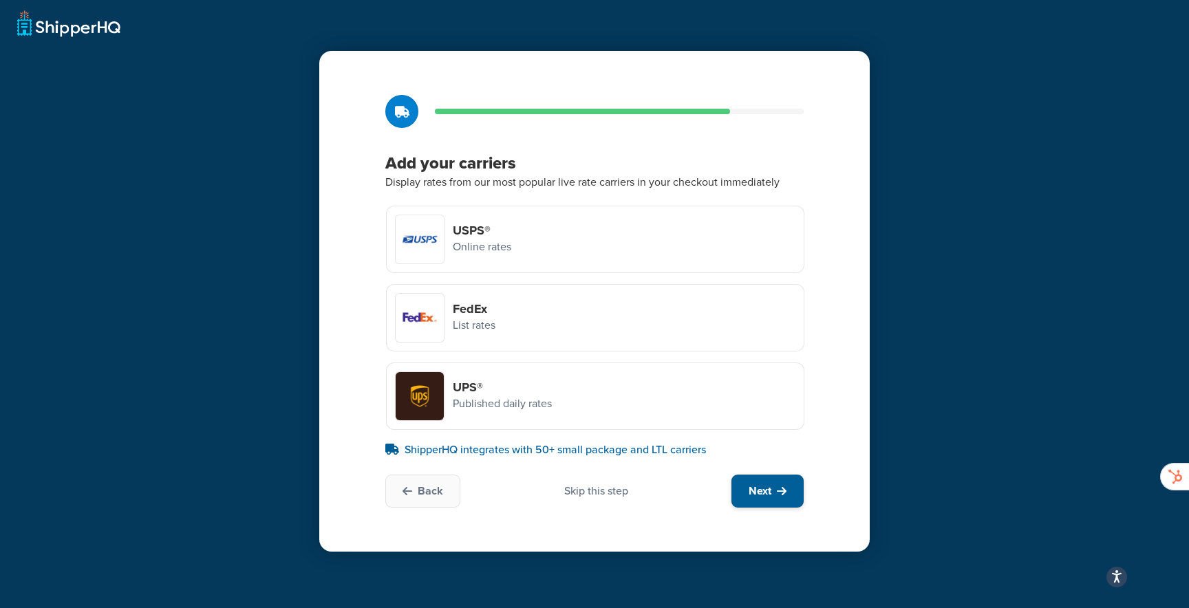
click at [760, 500] on button "Next" at bounding box center [767, 491] width 72 height 33
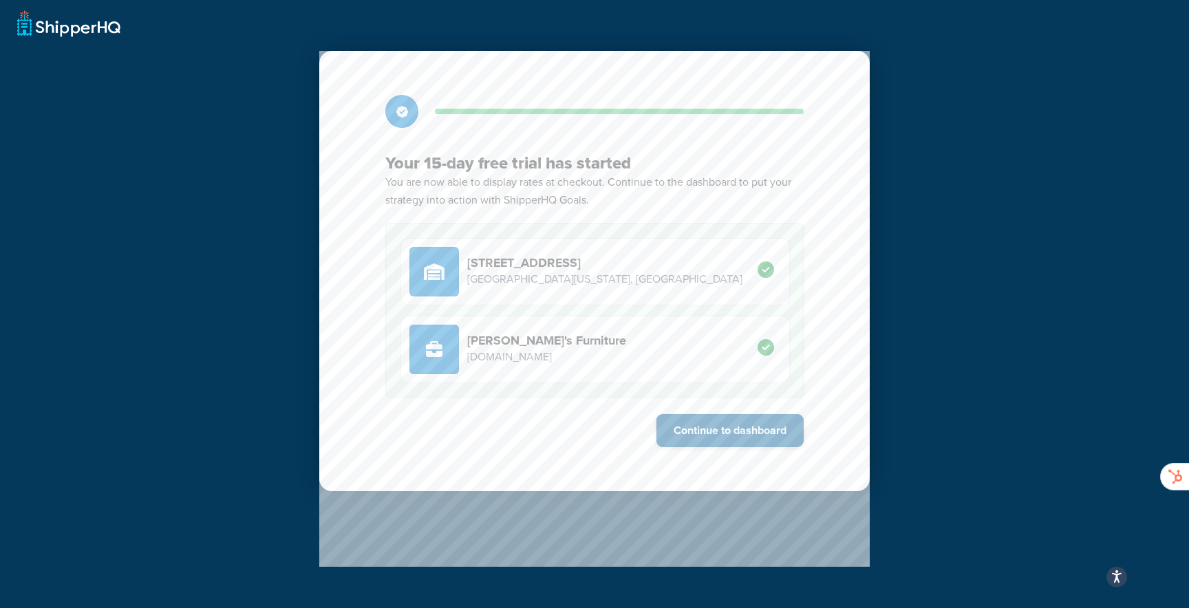
click at [710, 440] on button "Continue to dashboard" at bounding box center [729, 430] width 147 height 33
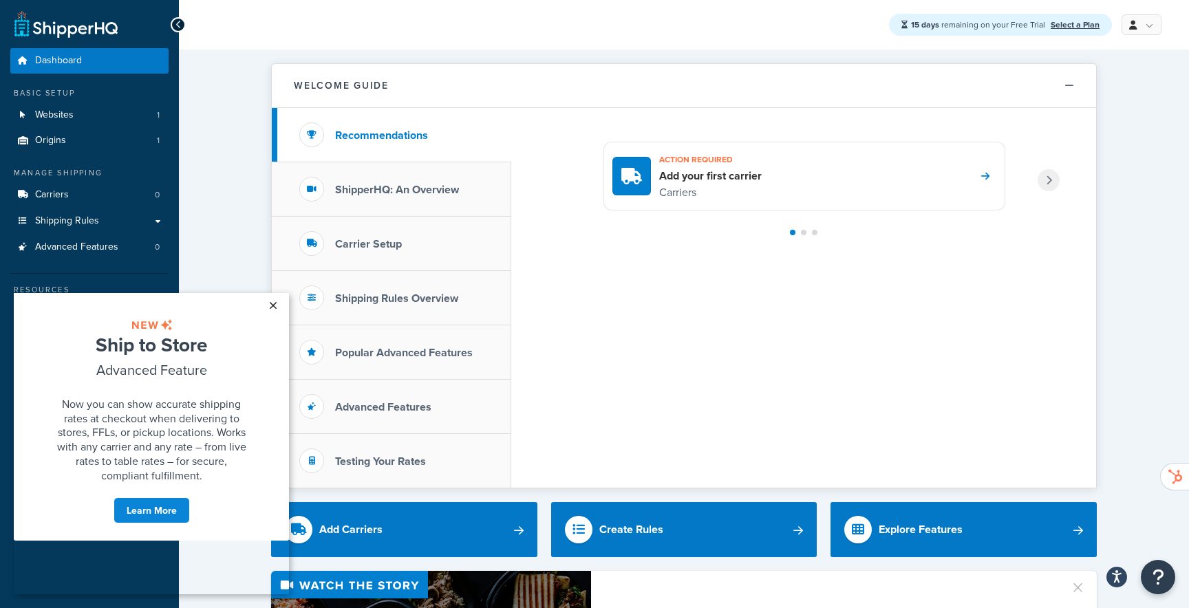
click at [272, 306] on link "×" at bounding box center [273, 305] width 24 height 25
